Goal: Task Accomplishment & Management: Complete application form

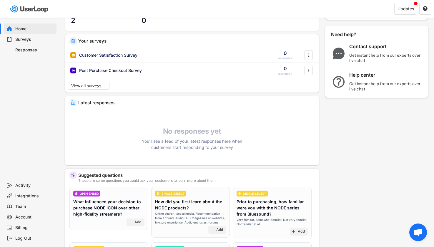
scroll to position [11, 0]
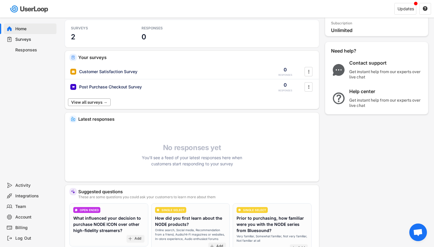
click at [93, 104] on button "View all surveys →" at bounding box center [89, 103] width 43 height 8
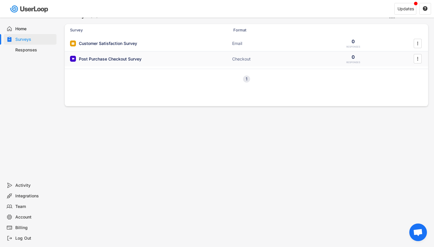
click at [92, 58] on div "Post Purchase Checkout Survey" at bounding box center [110, 59] width 63 height 6
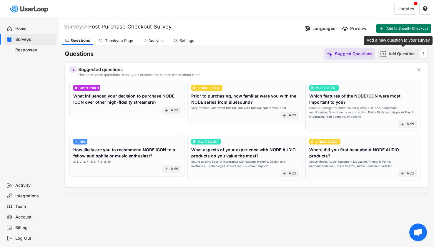
click at [404, 53] on div "Add Question" at bounding box center [402, 53] width 29 height 5
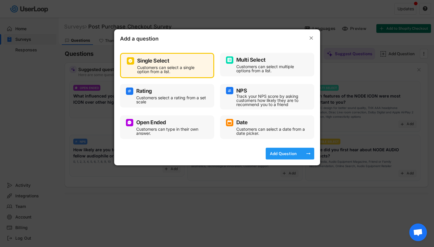
click at [289, 153] on div "Add Question" at bounding box center [283, 153] width 29 height 5
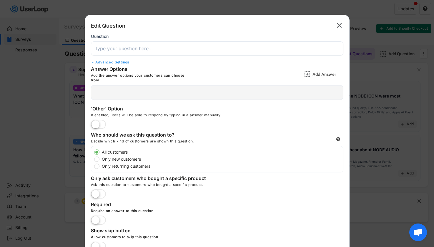
click at [142, 50] on input "input" at bounding box center [217, 48] width 253 height 14
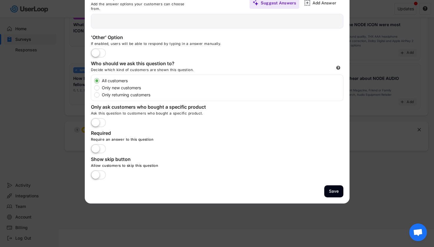
scroll to position [70, 0]
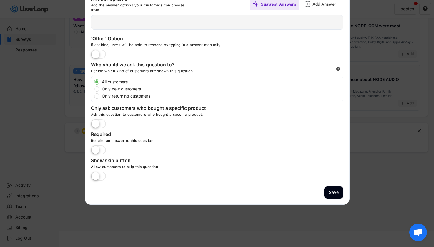
click at [98, 54] on label at bounding box center [98, 54] width 18 height 13
click at [0, 0] on input "checkbox" at bounding box center [0, 0] width 0 height 0
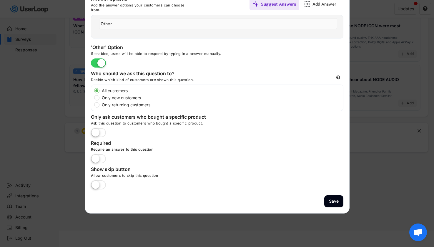
scroll to position [0, 0]
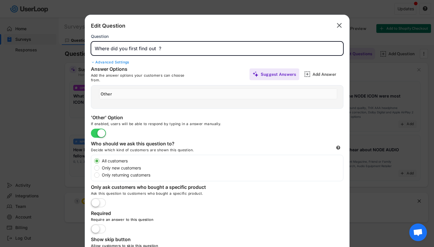
drag, startPoint x: 193, startPoint y: 49, endPoint x: 156, endPoint y: 50, distance: 36.5
click at [156, 50] on input "input" at bounding box center [217, 48] width 253 height 14
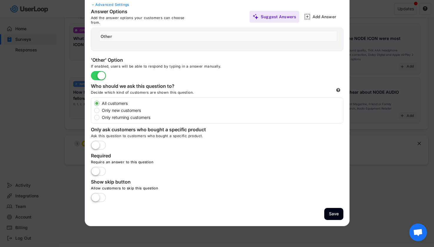
scroll to position [72, 0]
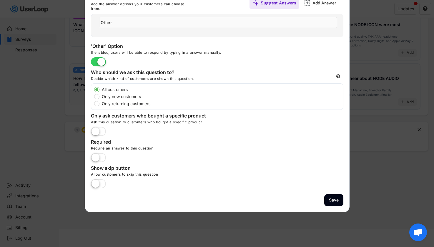
type input "Where did you first find out Tonebank?"
click at [93, 130] on label at bounding box center [98, 132] width 18 height 13
click at [0, 0] on input "checkbox" at bounding box center [0, 0] width 0 height 0
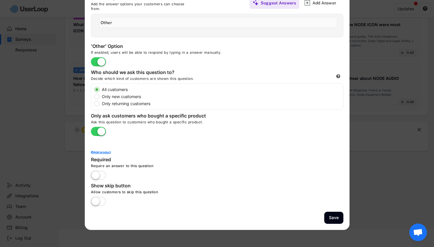
click at [98, 151] on div "Add product" at bounding box center [217, 152] width 253 height 3
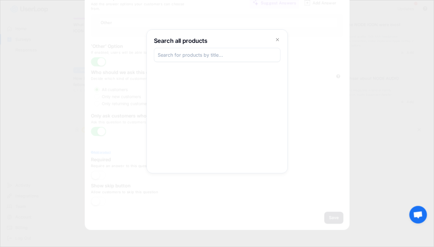
click at [198, 60] on input "input" at bounding box center [217, 55] width 127 height 14
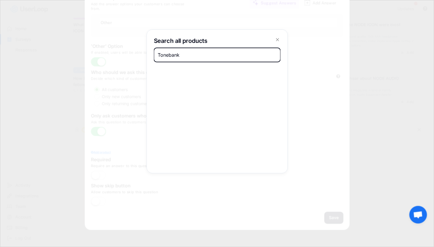
type input "Tonebank"
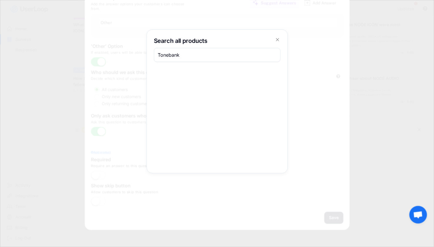
click at [198, 55] on input "input" at bounding box center [217, 55] width 127 height 14
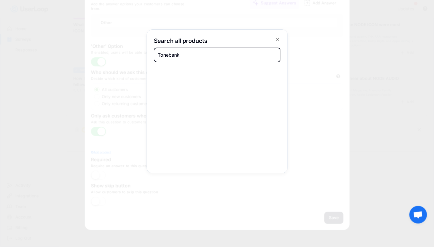
click at [215, 80] on div "Add" at bounding box center [217, 114] width 127 height 103
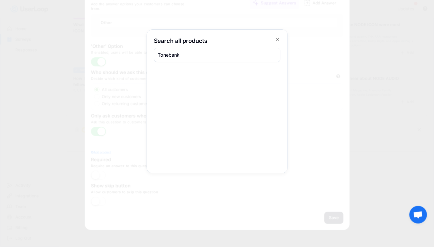
click at [276, 40] on icon at bounding box center [278, 40] width 6 height 6
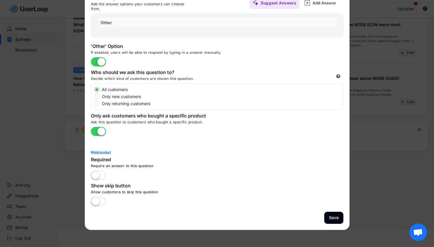
click at [92, 152] on div at bounding box center [92, 152] width 3 height 3
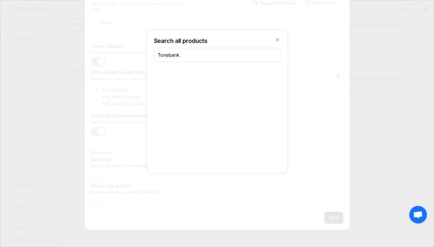
click at [155, 21] on div at bounding box center [217, 123] width 434 height 247
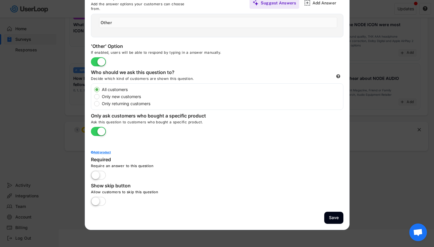
click at [93, 152] on div "Add product" at bounding box center [217, 152] width 253 height 3
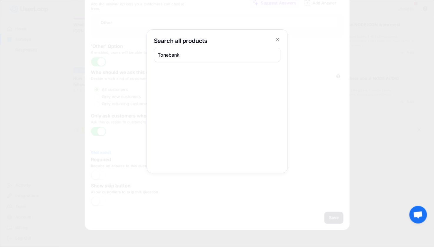
click at [194, 51] on input "input" at bounding box center [217, 55] width 127 height 14
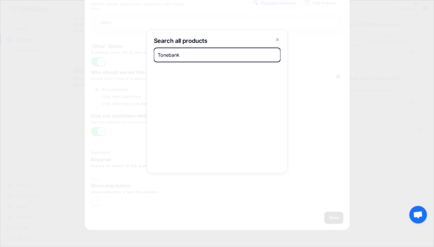
click at [278, 37] on icon at bounding box center [278, 40] width 6 height 6
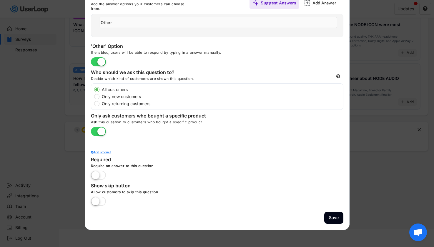
click at [102, 154] on div "Add product" at bounding box center [217, 152] width 253 height 3
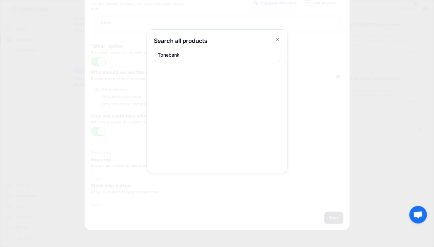
click at [173, 54] on input "input" at bounding box center [217, 55] width 127 height 14
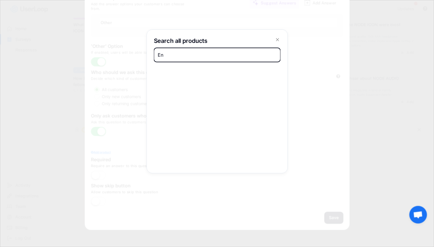
type input "E"
type input "Tonebank"
click at [301, 64] on div at bounding box center [217, 123] width 434 height 247
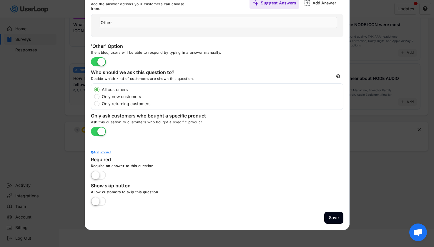
scroll to position [0, 0]
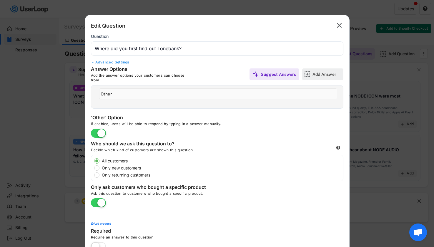
click at [323, 74] on div "Add Answer" at bounding box center [327, 74] width 29 height 5
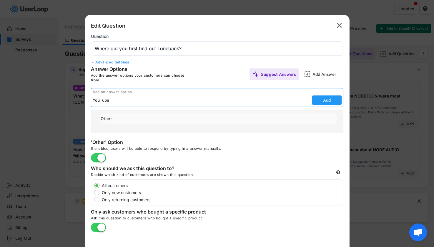
type input "YouTube"
click at [330, 101] on button "Add" at bounding box center [326, 100] width 29 height 9
type input "YouTube"
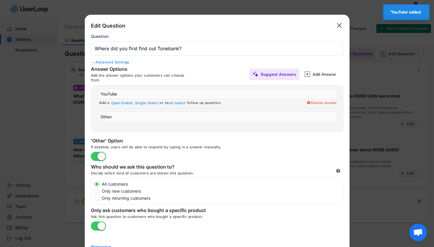
click at [144, 117] on input "input" at bounding box center [218, 117] width 238 height 11
click at [322, 76] on div "Add Answer" at bounding box center [327, 74] width 29 height 5
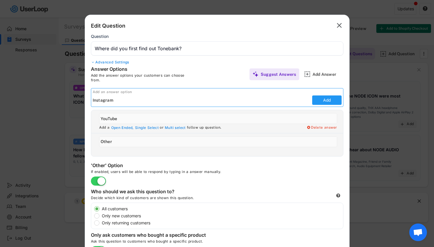
type input "Instagram"
click at [329, 104] on button "Add" at bounding box center [326, 100] width 29 height 9
type input "Instagram"
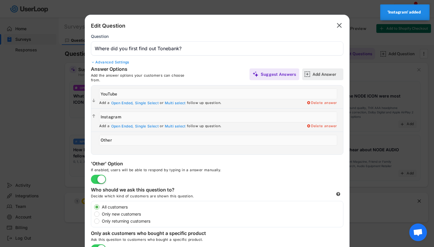
click at [328, 73] on div "Add Answer" at bounding box center [327, 74] width 29 height 5
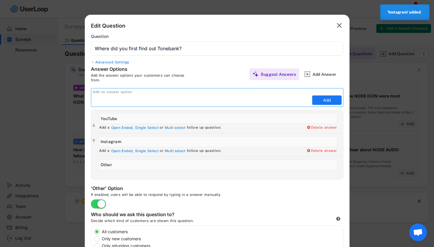
click at [152, 102] on input "input" at bounding box center [202, 100] width 218 height 9
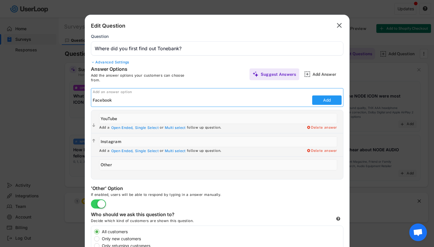
type input "Facebook"
click at [335, 99] on button "Add" at bounding box center [326, 100] width 29 height 9
type input "Facebook"
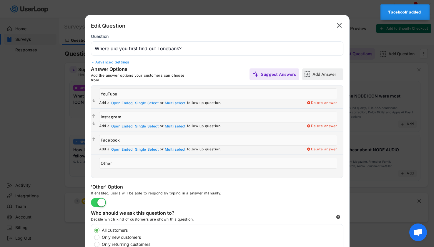
click at [329, 72] on div "Add Answer" at bounding box center [327, 74] width 29 height 5
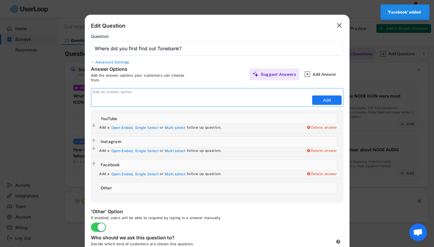
click at [133, 103] on input "input" at bounding box center [202, 100] width 218 height 9
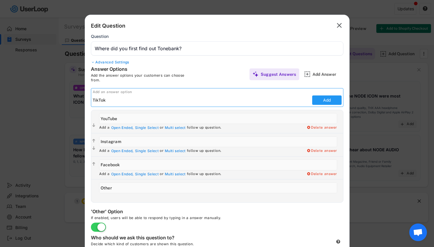
type input "TikTok"
click at [328, 97] on button "Add" at bounding box center [326, 100] width 29 height 9
type input "TikTok"
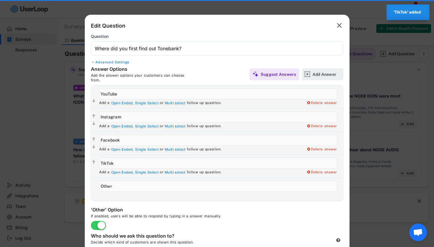
click at [322, 76] on div "Add Answer" at bounding box center [327, 74] width 29 height 5
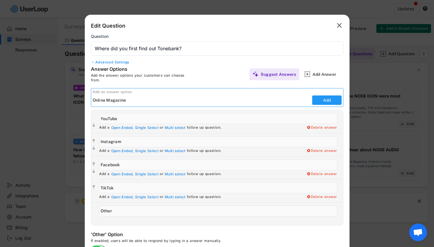
type input "Online Magazine"
click at [321, 99] on button "Add" at bounding box center [326, 100] width 29 height 9
type input "Online Magazine"
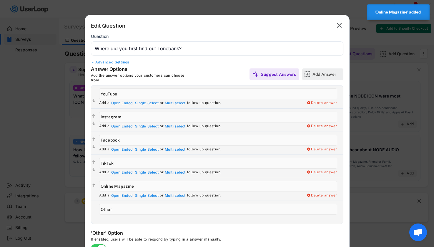
click at [328, 76] on div "Add Answer" at bounding box center [327, 74] width 29 height 5
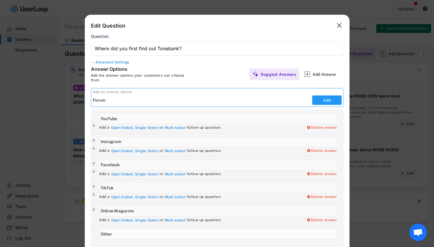
type input "Forum"
click at [324, 102] on button "Add" at bounding box center [326, 100] width 29 height 9
type input "Forum"
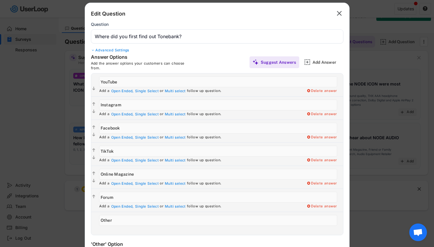
scroll to position [82, 0]
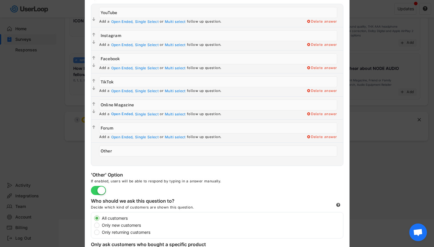
click at [120, 115] on div "Open Ended," at bounding box center [122, 114] width 23 height 5
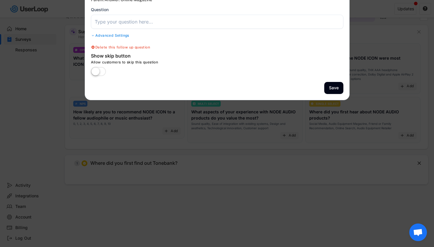
scroll to position [0, 0]
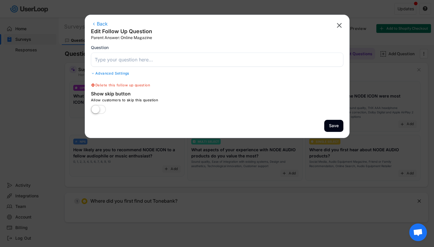
click at [97, 110] on label at bounding box center [98, 110] width 18 height 13
click at [0, 0] on input "checkbox" at bounding box center [0, 0] width 0 height 0
click at [123, 62] on input "input" at bounding box center [217, 60] width 253 height 14
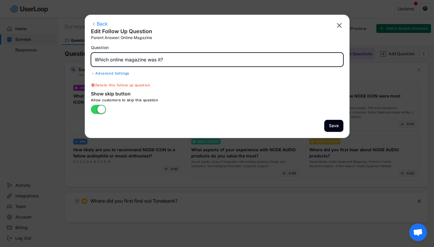
click at [95, 74] on div at bounding box center [93, 74] width 4 height 4
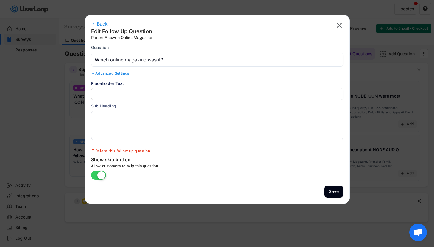
click at [95, 74] on div at bounding box center [93, 74] width 4 height 4
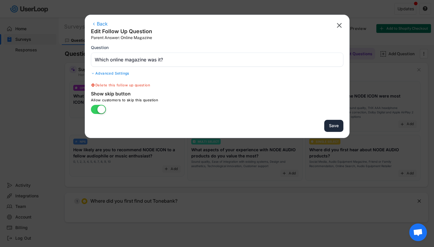
click at [333, 130] on button "Save" at bounding box center [333, 126] width 19 height 12
type input "Where did you first find out Tonebank?"
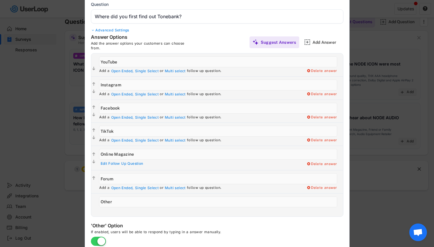
scroll to position [44, 0]
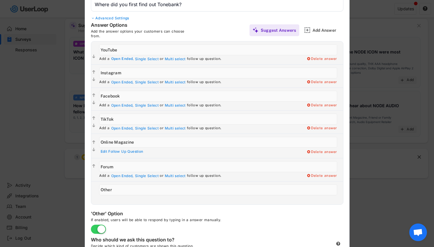
click at [120, 58] on div "Open Ended," at bounding box center [122, 59] width 23 height 5
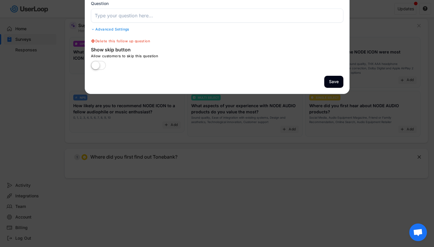
scroll to position [0, 0]
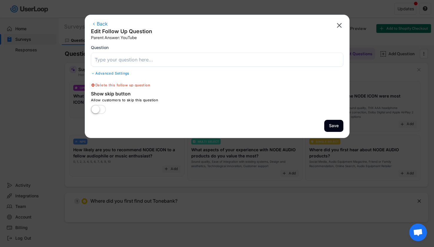
click at [117, 62] on input "input" at bounding box center [217, 60] width 253 height 14
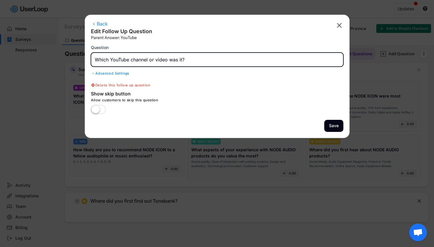
click at [95, 109] on label at bounding box center [98, 110] width 18 height 13
click at [0, 0] on input "checkbox" at bounding box center [0, 0] width 0 height 0
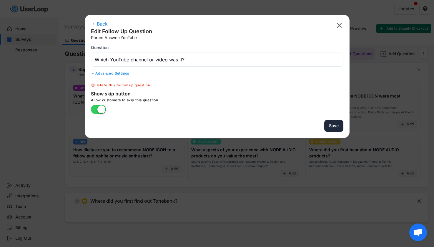
click at [335, 129] on button "Save" at bounding box center [333, 126] width 19 height 12
type input "Where did you first find out Tonebank?"
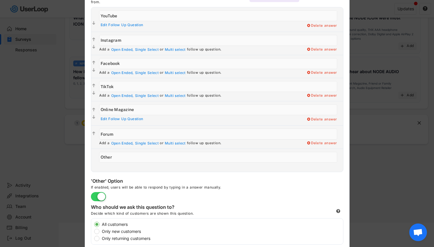
scroll to position [79, 0]
click at [123, 143] on div "Open Ended," at bounding box center [122, 143] width 23 height 5
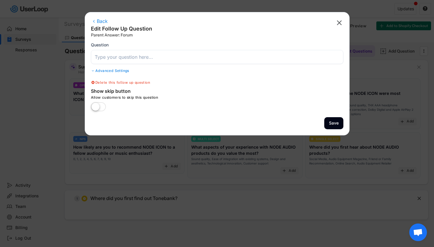
scroll to position [0, 0]
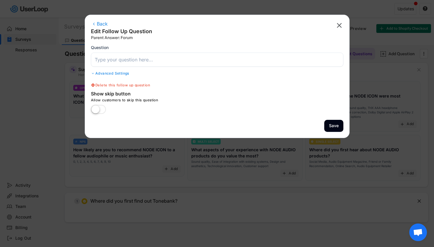
click at [115, 58] on input "input" at bounding box center [217, 60] width 253 height 14
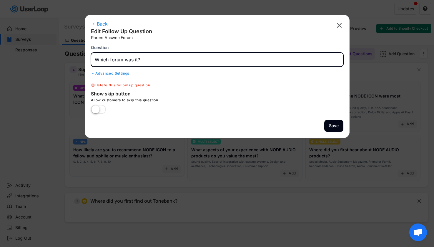
click at [93, 112] on label at bounding box center [98, 110] width 18 height 13
click at [0, 0] on input "checkbox" at bounding box center [0, 0] width 0 height 0
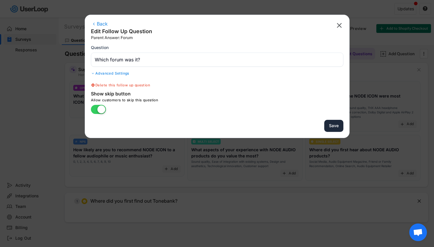
click at [334, 124] on button "Save" at bounding box center [333, 126] width 19 height 12
type input "Where did you first find out Tonebank?"
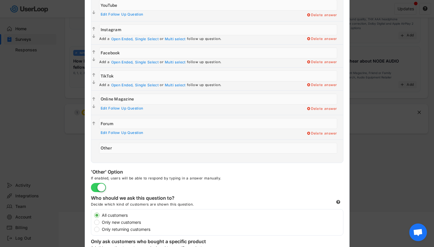
scroll to position [180, 0]
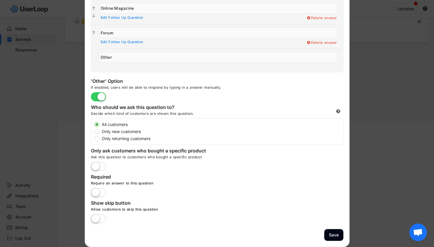
click at [96, 167] on label at bounding box center [98, 167] width 18 height 13
click at [0, 0] on input "checkbox" at bounding box center [0, 0] width 0 height 0
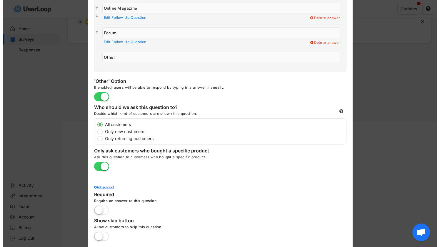
scroll to position [197, 0]
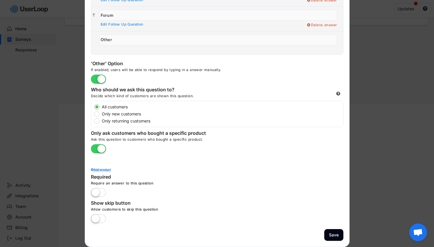
click at [99, 170] on div "Add product" at bounding box center [217, 169] width 253 height 3
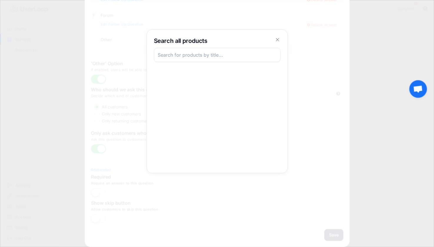
click at [180, 59] on input "input" at bounding box center [217, 55] width 127 height 14
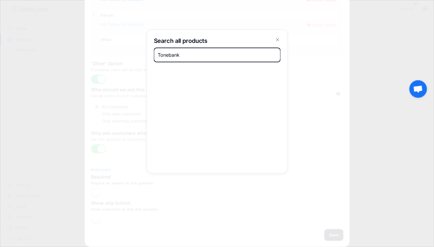
type input "Tonebank"
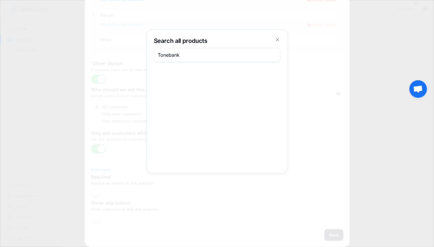
click at [307, 50] on div at bounding box center [217, 123] width 434 height 247
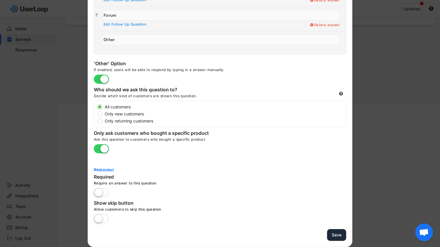
click at [333, 237] on button "Save" at bounding box center [336, 236] width 19 height 12
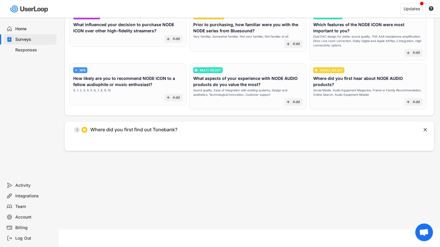
scroll to position [0, 0]
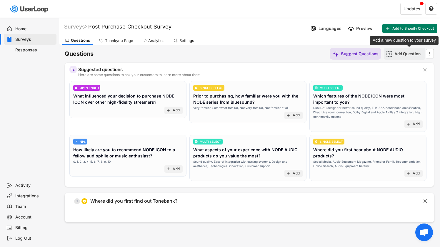
click at [399, 55] on div "Add Question" at bounding box center [409, 53] width 29 height 5
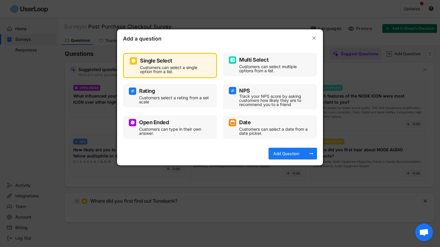
click at [153, 125] on div "Open Ended" at bounding box center [154, 122] width 30 height 5
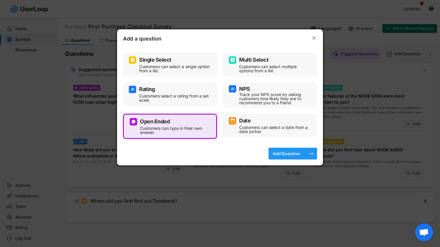
click at [287, 154] on div "Add Question" at bounding box center [286, 153] width 29 height 5
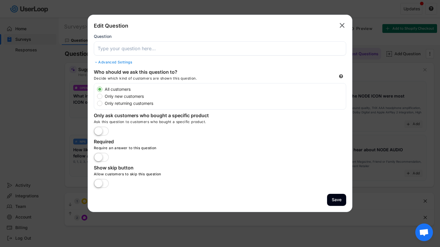
click at [147, 48] on input "input" at bounding box center [220, 48] width 253 height 14
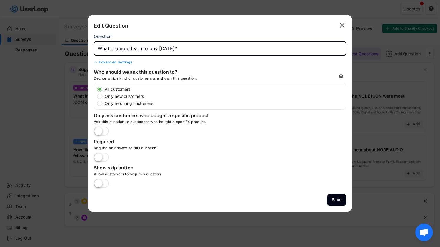
type input "What prompted you to buy [DATE]?"
click at [202, 41] on div "Question" at bounding box center [220, 45] width 253 height 22
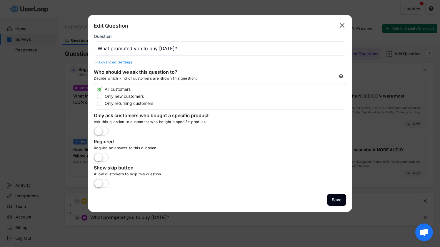
click at [98, 185] on label at bounding box center [101, 184] width 18 height 13
click at [0, 0] on input "checkbox" at bounding box center [0, 0] width 0 height 0
click at [117, 63] on div "Advanced Settings" at bounding box center [220, 62] width 253 height 5
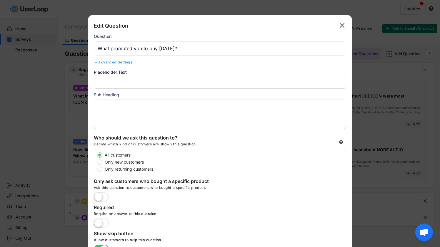
scroll to position [72, 0]
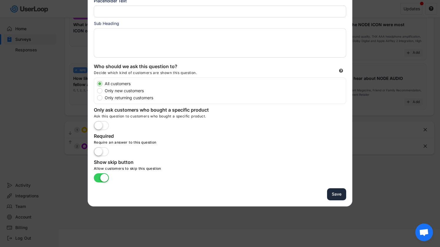
click at [335, 198] on button "Save" at bounding box center [336, 195] width 19 height 12
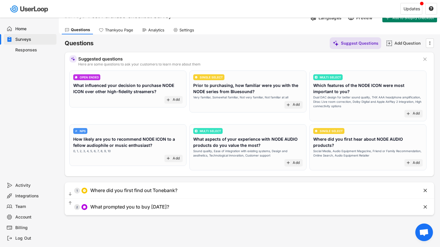
scroll to position [0, 0]
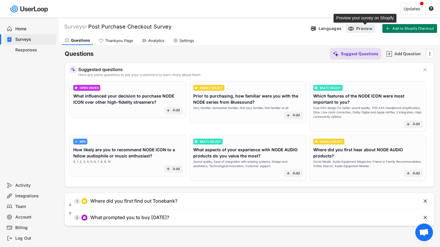
click at [361, 31] on div "Preview" at bounding box center [365, 29] width 18 height 6
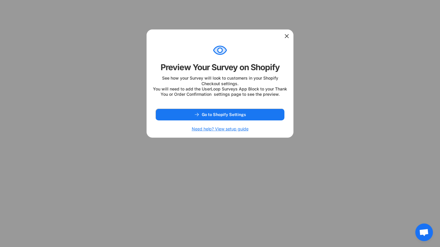
click at [287, 35] on icon at bounding box center [287, 36] width 6 height 6
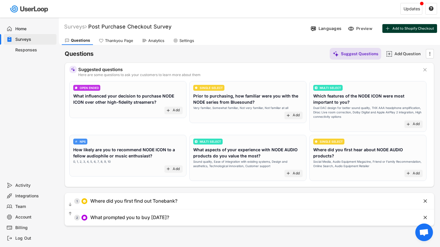
click at [398, 27] on span "Add to Shopify Checkout" at bounding box center [414, 29] width 42 height 4
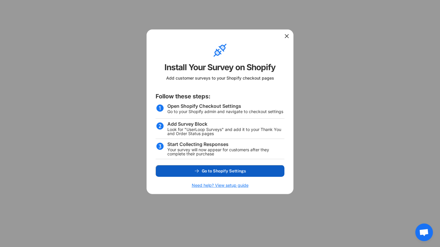
click at [236, 173] on span "Go to Shopify Settings" at bounding box center [224, 171] width 44 height 4
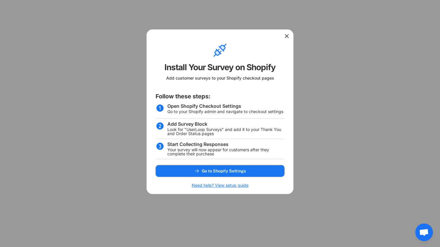
click at [283, 38] on div at bounding box center [220, 36] width 147 height 12
click at [286, 37] on use at bounding box center [287, 36] width 6 height 6
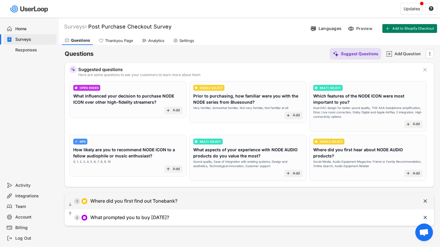
click at [124, 204] on div "Where did you first find out Tonebank?" at bounding box center [133, 201] width 87 height 6
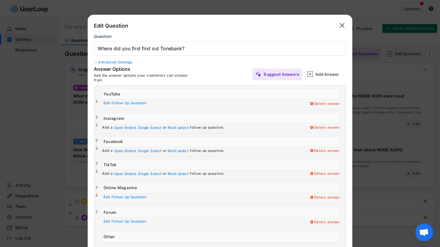
click at [159, 49] on input "input" at bounding box center [220, 48] width 253 height 14
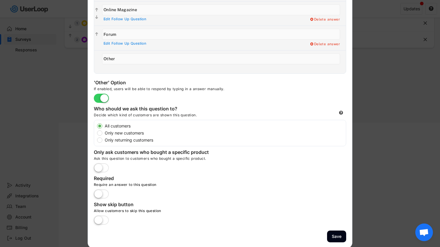
scroll to position [180, 0]
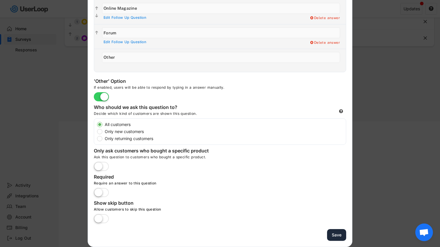
type input "Where did you first find out about Tonebank?"
click at [342, 236] on button "Save" at bounding box center [336, 236] width 19 height 12
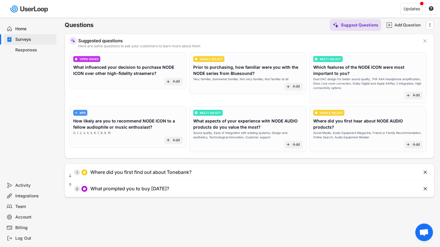
scroll to position [0, 0]
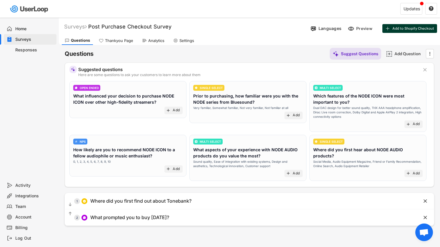
click at [401, 28] on span "Add to Shopify Checkout" at bounding box center [414, 29] width 42 height 4
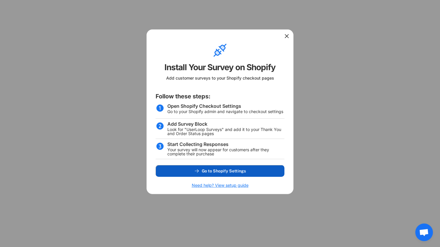
click at [216, 171] on span "Go to Shopify Settings" at bounding box center [224, 171] width 44 height 4
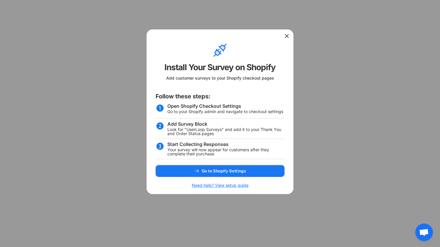
click at [286, 35] on use at bounding box center [287, 36] width 6 height 6
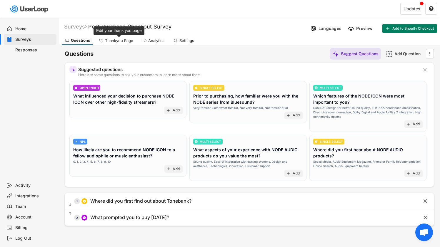
click at [118, 41] on div "Thankyou Page" at bounding box center [119, 40] width 28 height 5
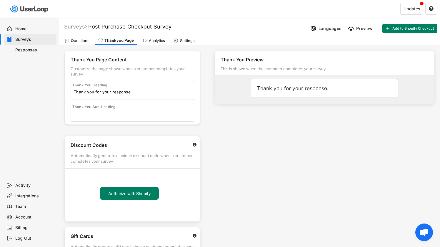
click at [141, 92] on input "input" at bounding box center [134, 92] width 120 height 9
type input "Thank you for your responses!"
click at [137, 112] on input "input" at bounding box center [134, 113] width 120 height 9
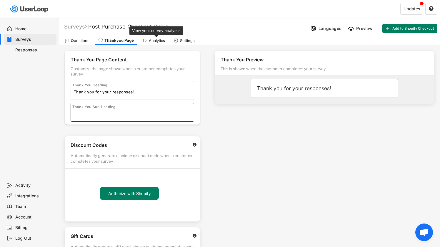
click at [161, 39] on div "Analytics" at bounding box center [157, 40] width 16 height 5
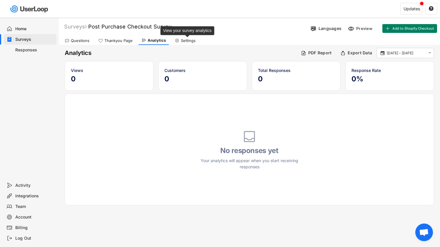
click at [188, 41] on div "Settings" at bounding box center [188, 40] width 15 height 5
select select ""weekly""
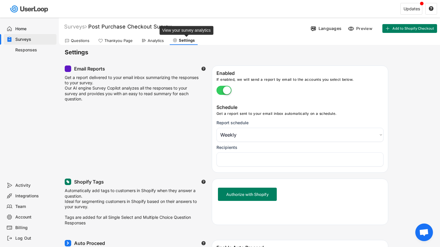
select select "1348695171700984260__LOOKUP__1757215918586x595471911914962100"
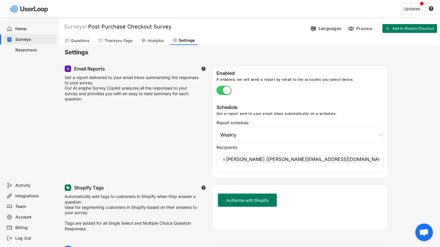
scroll to position [89, 0]
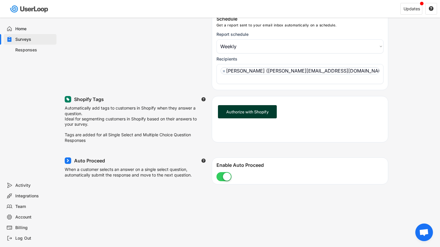
click at [245, 105] on button "Authorize with Shopify" at bounding box center [247, 111] width 59 height 13
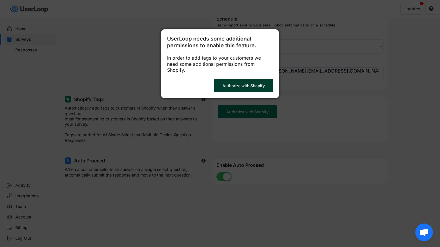
click at [251, 82] on button "Authorize with Shopify" at bounding box center [243, 85] width 59 height 13
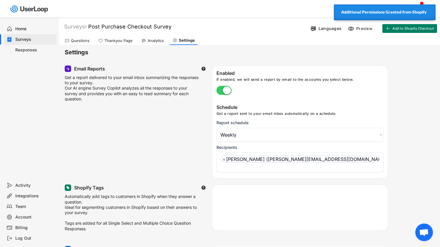
select select ""weekly""
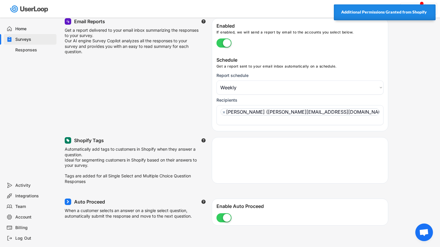
scroll to position [104, 0]
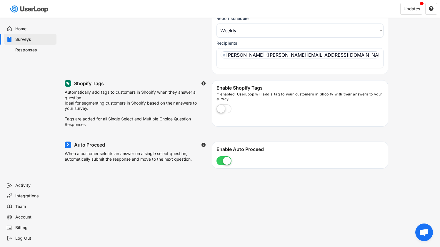
click at [223, 103] on label at bounding box center [224, 109] width 18 height 13
click at [0, 0] on input "checkbox" at bounding box center [0, 0] width 0 height 0
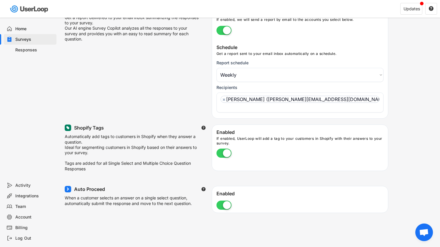
scroll to position [0, 0]
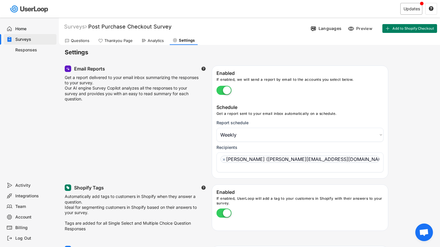
click at [411, 12] on div "Updates" at bounding box center [412, 9] width 22 height 12
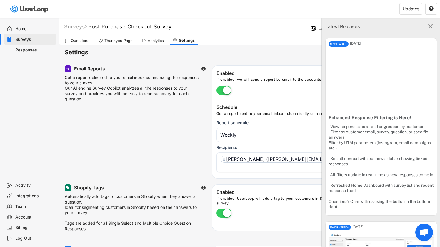
click at [429, 24] on text "" at bounding box center [430, 26] width 5 height 8
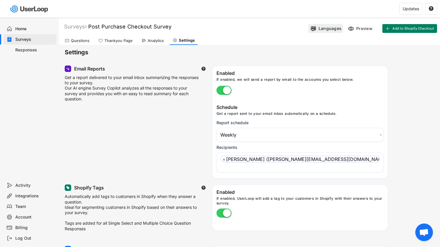
click at [318, 27] on div "Languages" at bounding box center [325, 28] width 35 height 9
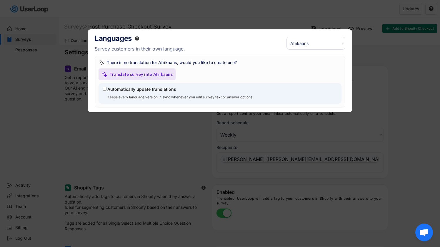
click at [340, 44] on select "Select a language... Afrikaans Akan Amharic Arabic Assamese Azerbaijani Belarus…" at bounding box center [316, 43] width 59 height 13
select select ""pt_br""
click at [287, 37] on select "Select a language... Afrikaans Akan Amharic Arabic Assamese Azerbaijani Belarus…" at bounding box center [316, 43] width 59 height 13
click at [104, 89] on input "Automatically update translations" at bounding box center [105, 89] width 4 height 4
checkbox input "true"
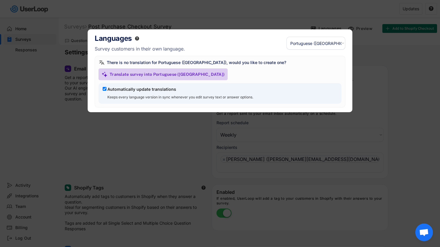
click at [174, 71] on div "Translate survey into Portuguese ([GEOGRAPHIC_DATA])" at bounding box center [167, 75] width 115 height 12
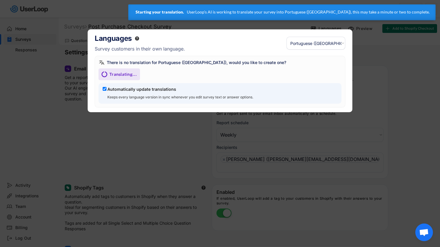
select select ""pt_br""
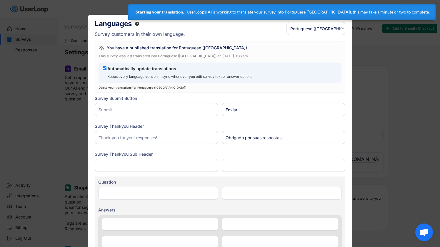
type input "TikTok"
type input "What prompted you to buy [DATE]?"
type input "O que o levou a comprar hoje?"
type input "Which YouTube channel or video was it?"
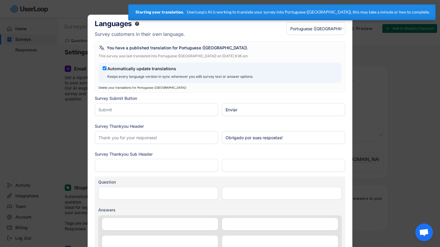
type input "Qual canal ou vídeo do YouTube foi?"
type input "Which forum was it?"
type input "Qual fórum foi esse?"
type input "Online Magazine"
type input "Revista Online"
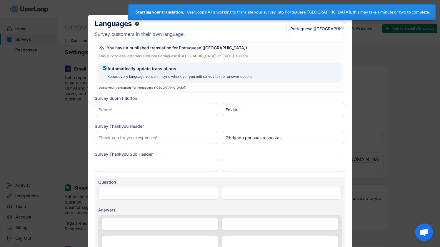
type input "Forum"
type input "Fórum"
type input "Other"
type input "Outro"
type input "Instagram"
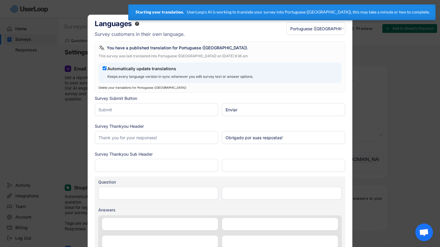
type input "Instagram"
type input "Facebook"
type input "Which online magazine was it?"
type input "Qual revista online foi essa?"
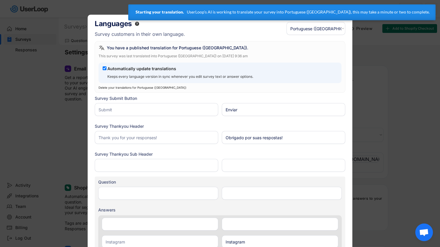
type input "Where did you first find out about Tonebank?"
type input "Onde você descobriu o Tonebank pela primeira vez?"
type input "YouTube"
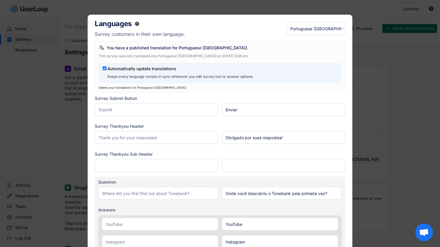
click at [341, 28] on select "Select a language... Portuguese ([GEOGRAPHIC_DATA]) Afrikaans Akan Amharic Arab…" at bounding box center [316, 28] width 59 height 13
click at [373, 14] on div at bounding box center [220, 123] width 440 height 247
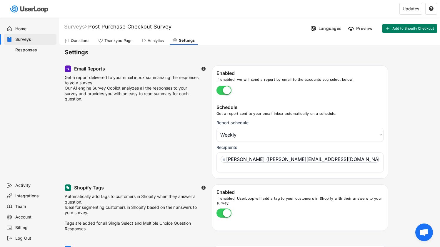
click at [17, 209] on div "Team" at bounding box center [34, 207] width 39 height 6
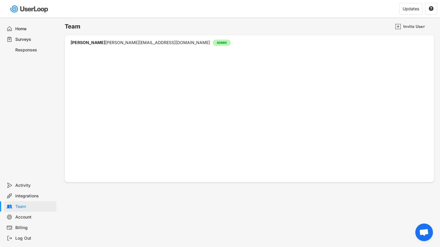
click at [24, 197] on div "Integrations" at bounding box center [34, 197] width 39 height 6
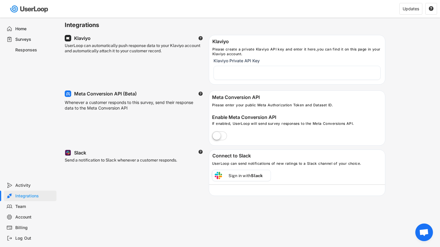
click at [267, 30] on div "UserLoop can automatically push response data to your Klaviyo account and autom…" at bounding box center [225, 57] width 321 height 56
